Goal: Task Accomplishment & Management: Manage account settings

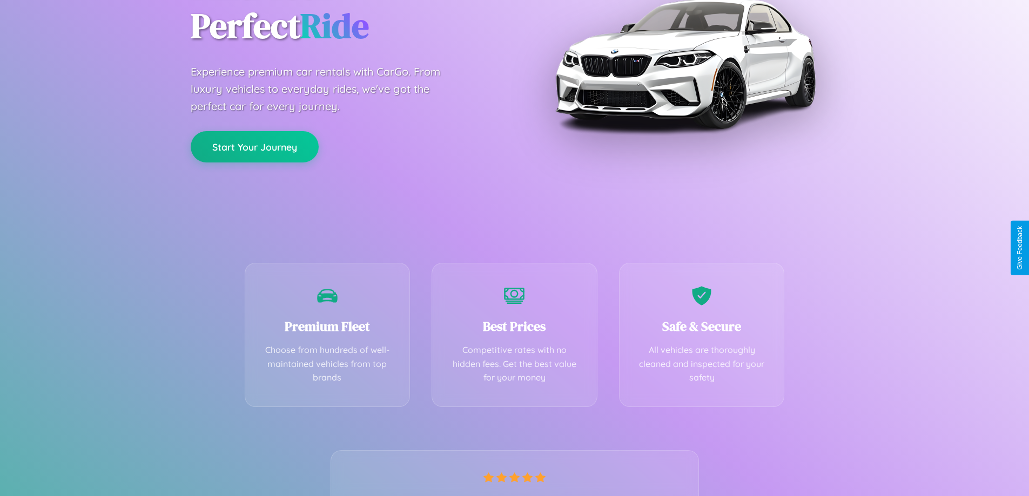
scroll to position [213, 0]
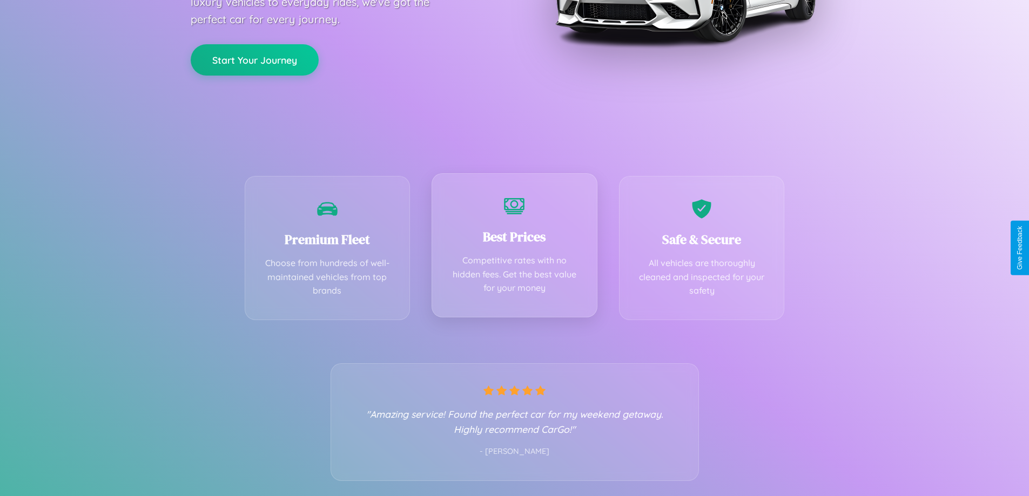
click at [514, 248] on div "Best Prices Competitive rates with no hidden fees. Get the best value for your …" at bounding box center [514, 245] width 166 height 144
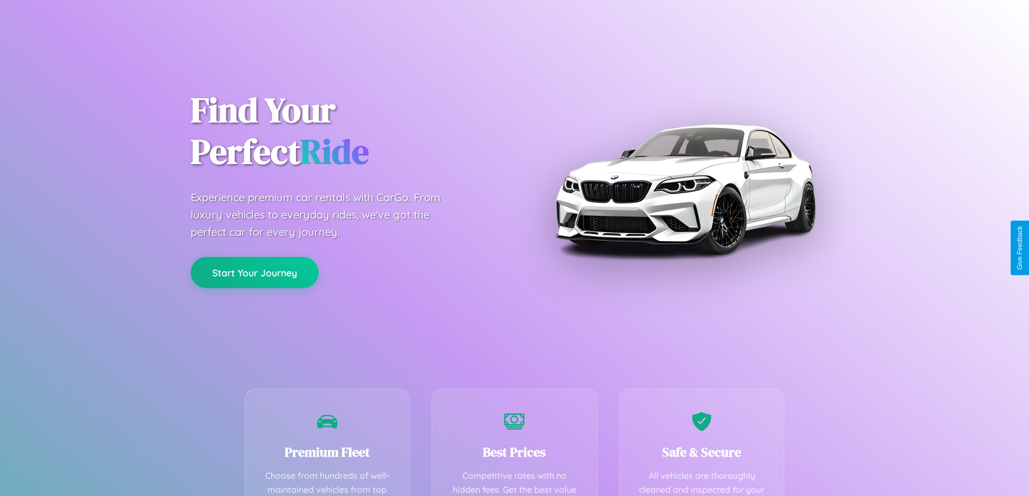
scroll to position [315, 0]
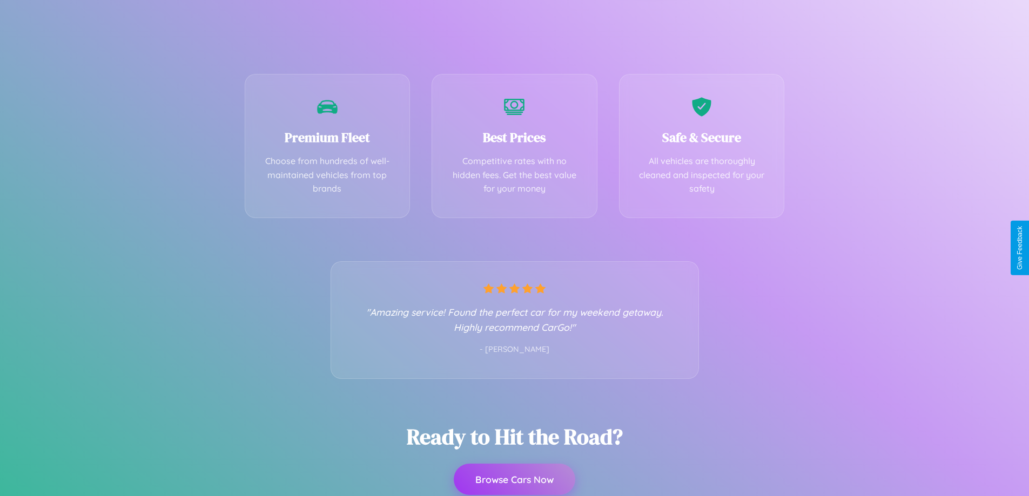
click at [514, 479] on button "Browse Cars Now" at bounding box center [514, 479] width 121 height 31
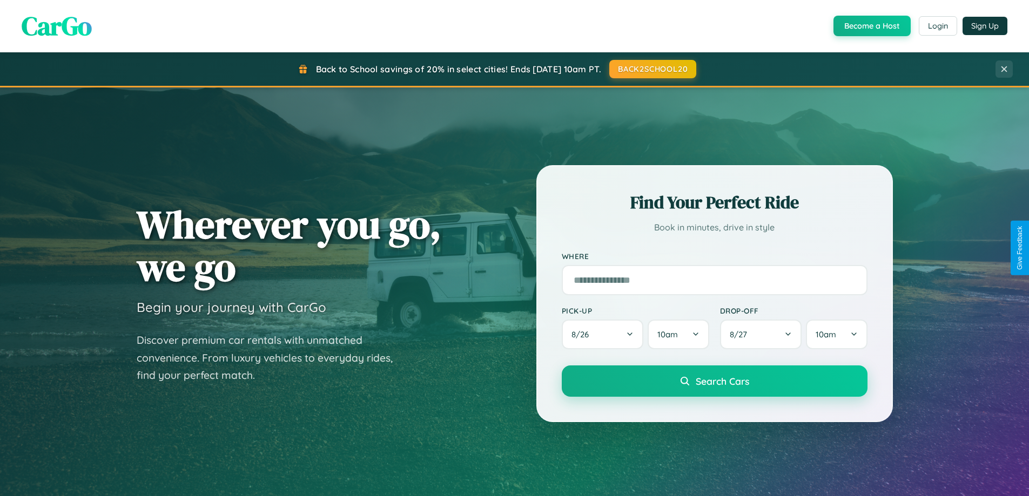
scroll to position [743, 0]
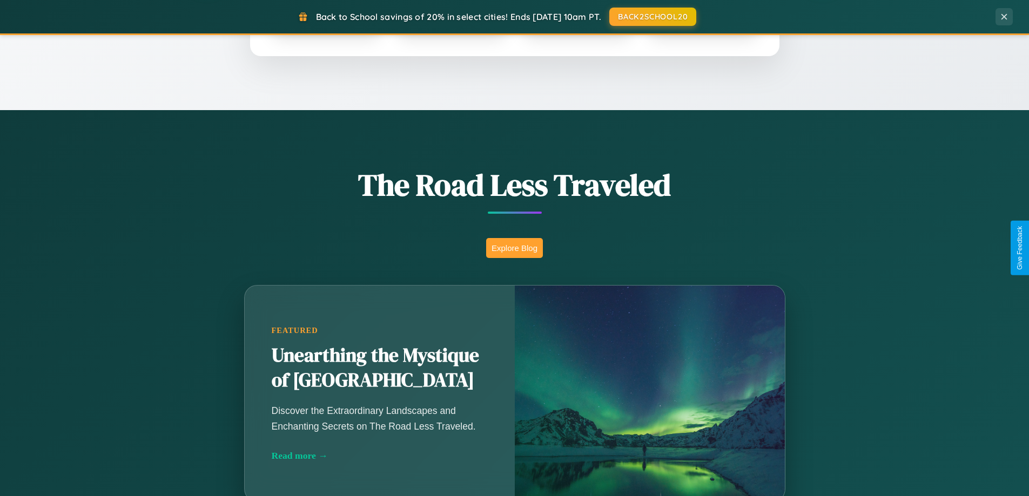
click at [514, 248] on button "Explore Blog" at bounding box center [514, 248] width 57 height 20
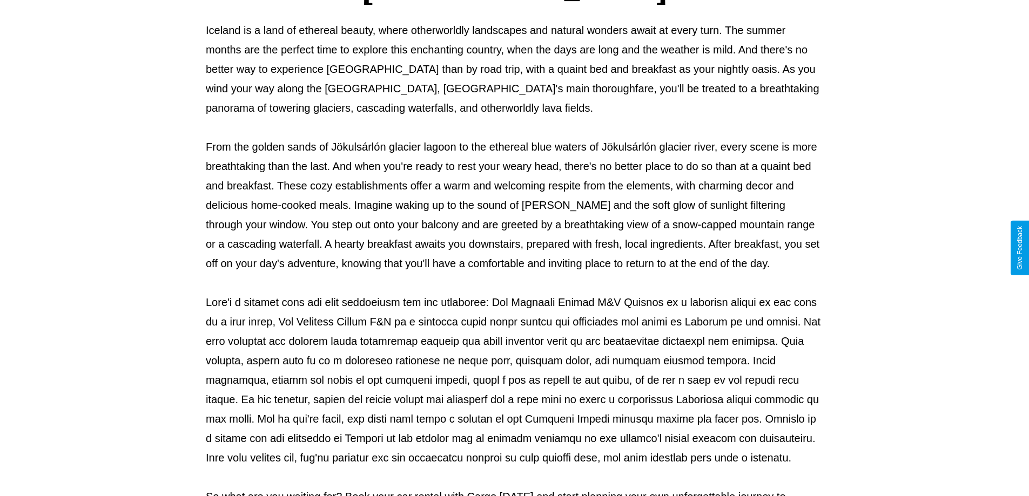
scroll to position [349, 0]
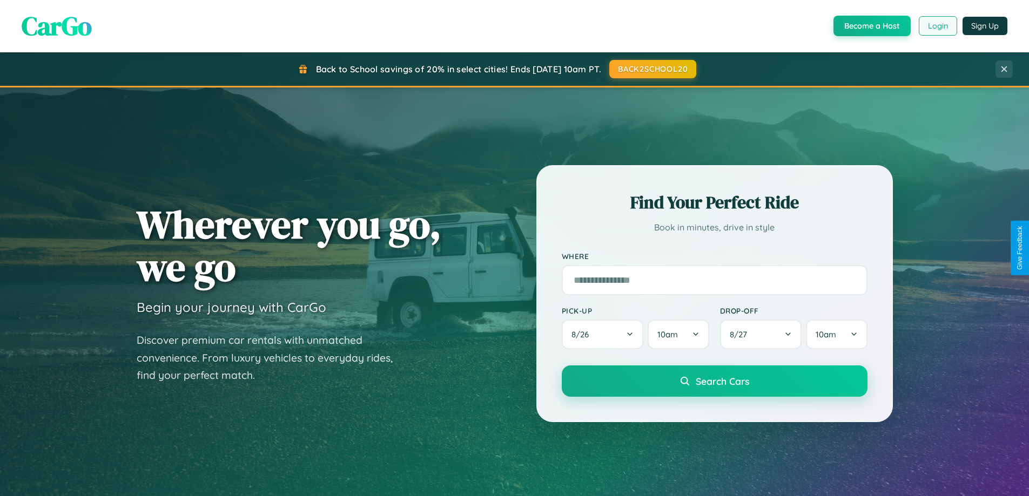
click at [937, 26] on button "Login" at bounding box center [937, 25] width 38 height 19
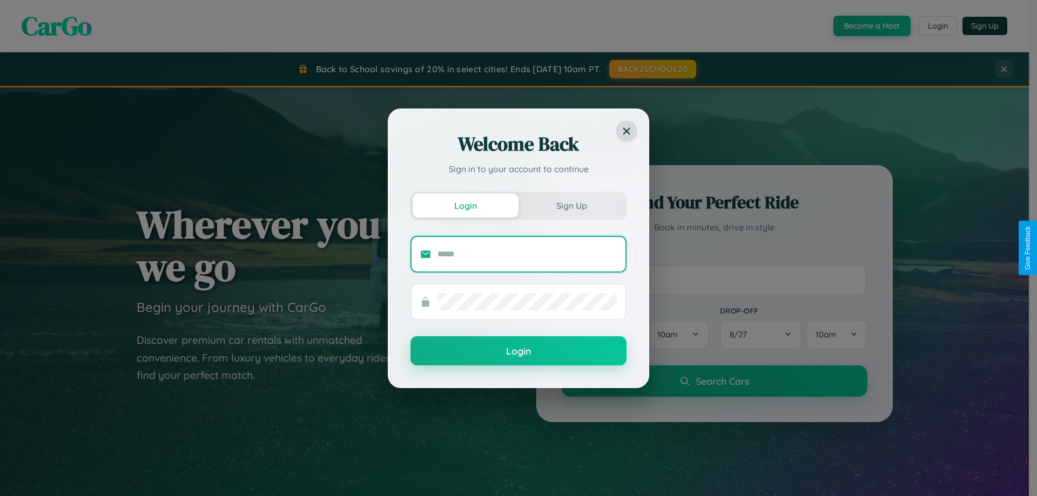
click at [527, 254] on input "text" at bounding box center [526, 254] width 179 height 17
type input "**********"
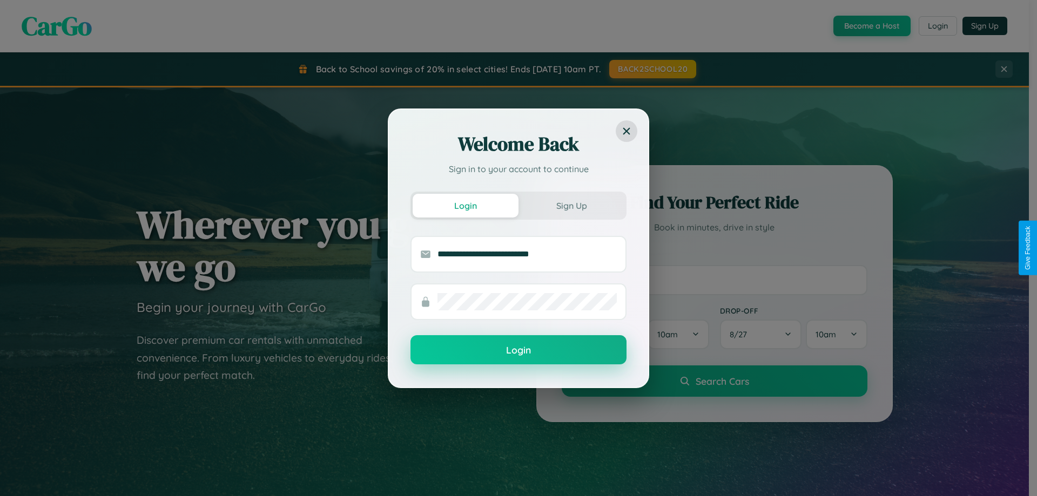
click at [518, 350] on button "Login" at bounding box center [518, 349] width 216 height 29
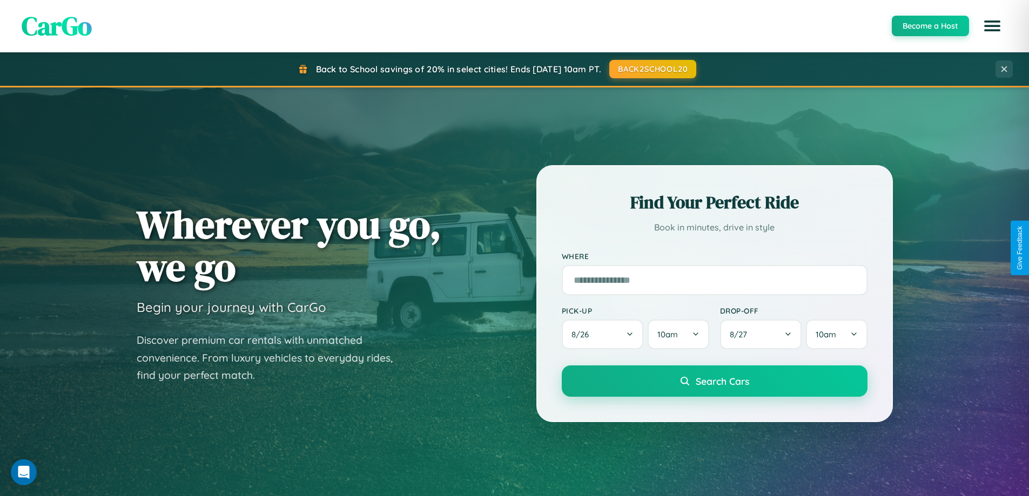
scroll to position [465, 0]
